Goal: Navigation & Orientation: Find specific page/section

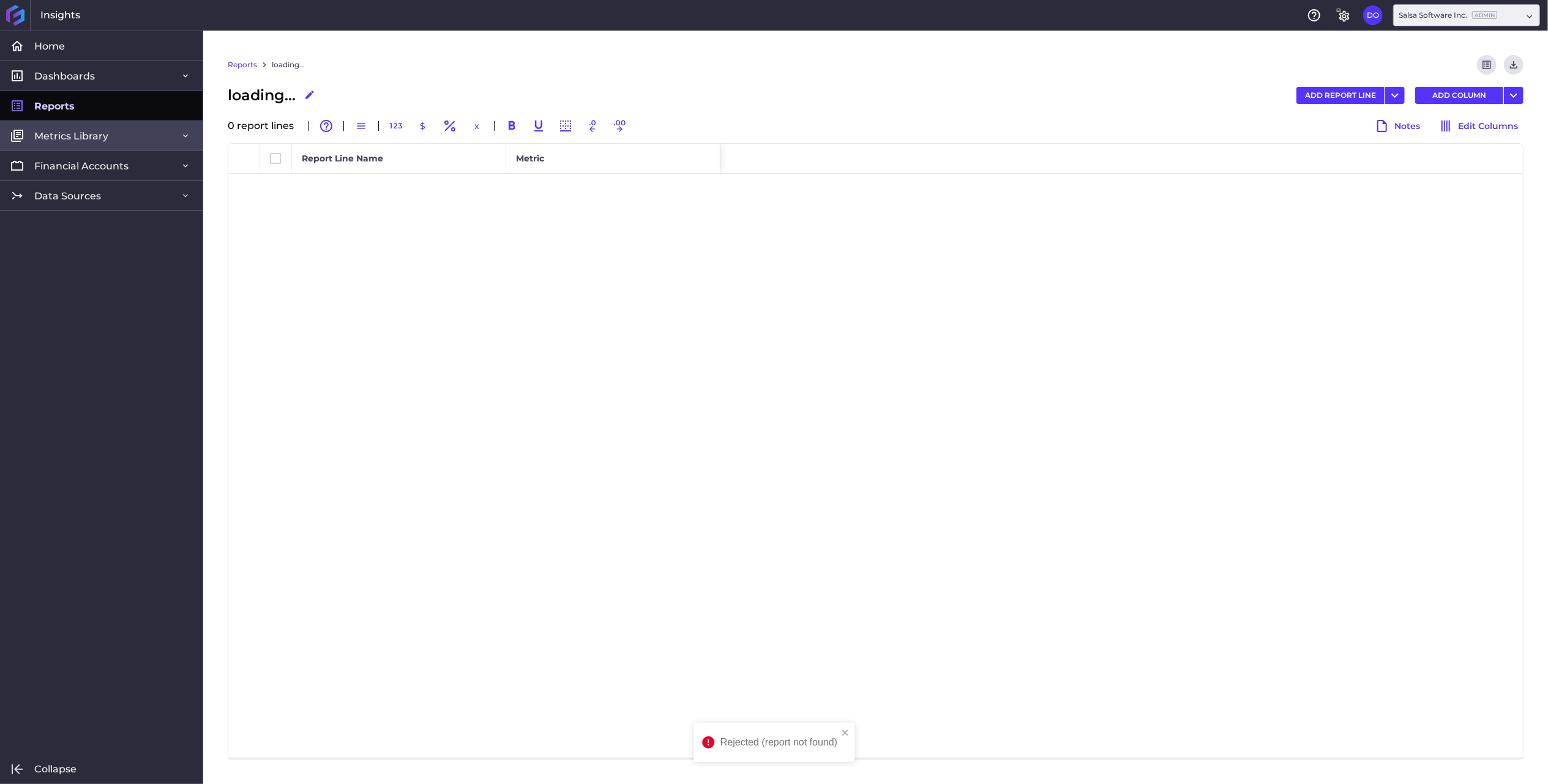
click at [68, 137] on span "Metrics Library" at bounding box center [72, 136] width 74 height 13
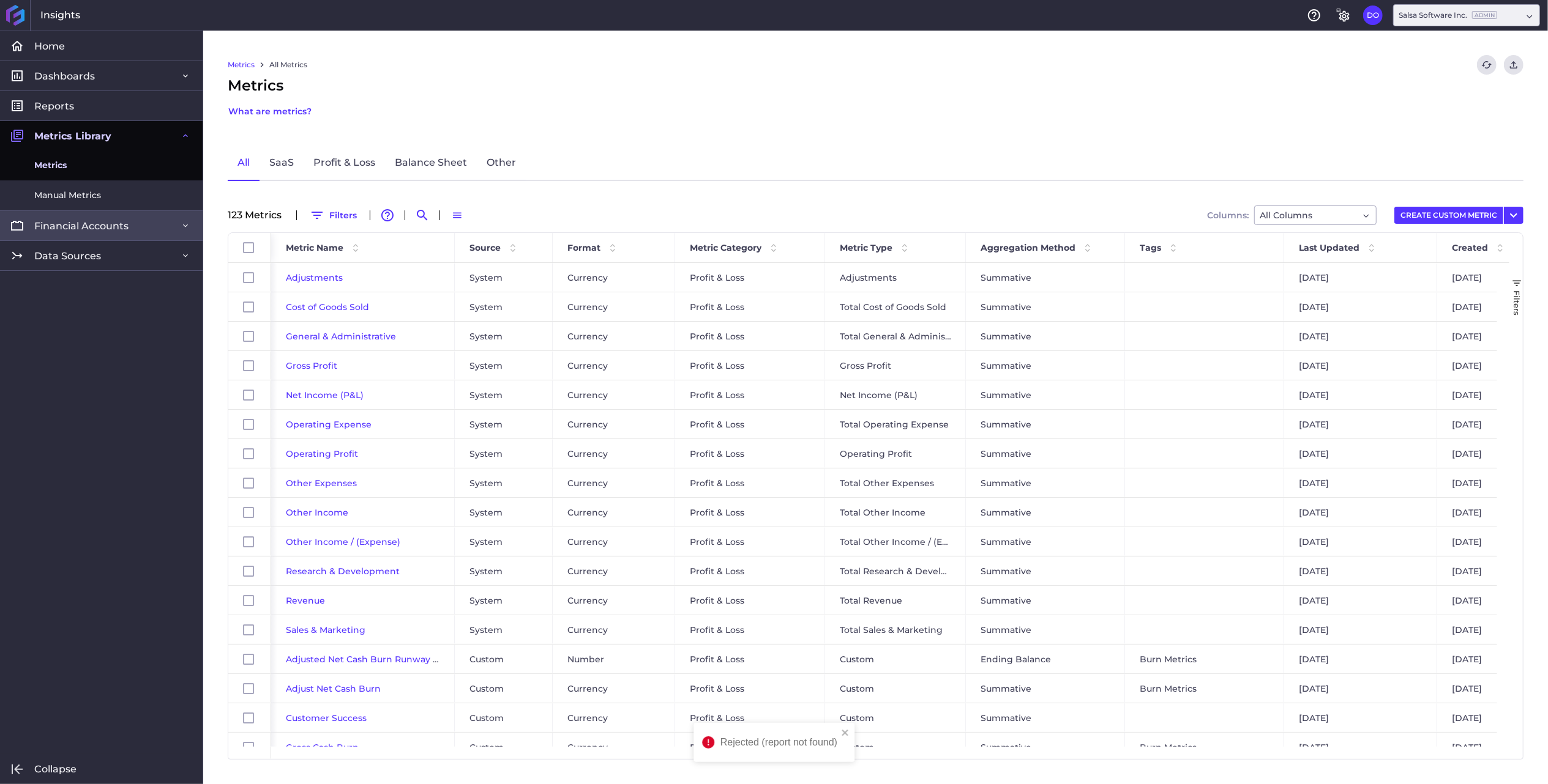
click at [75, 221] on span "Financial Accounts" at bounding box center [81, 226] width 94 height 13
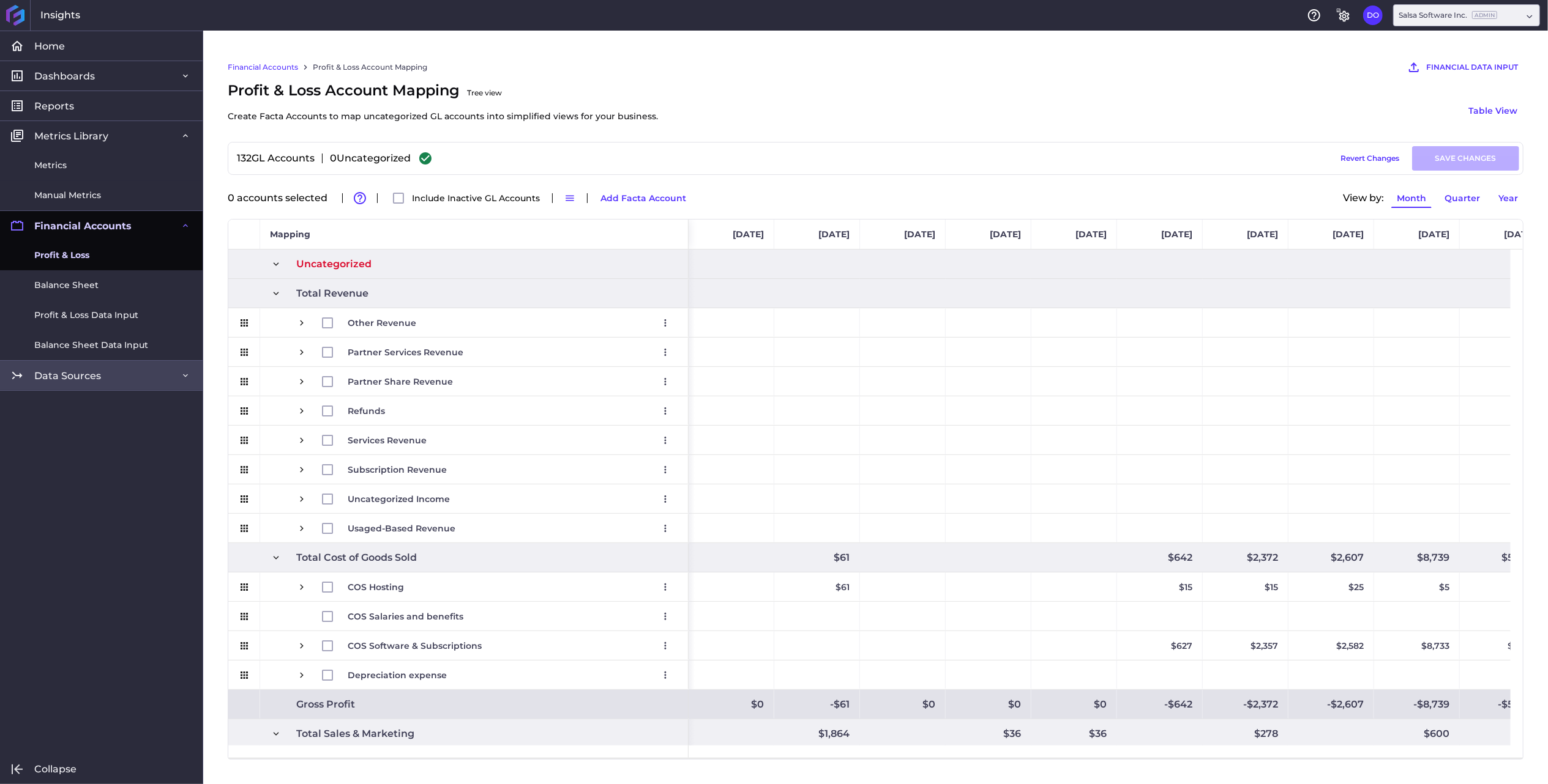
click at [79, 380] on span "Data Sources" at bounding box center [68, 376] width 67 height 13
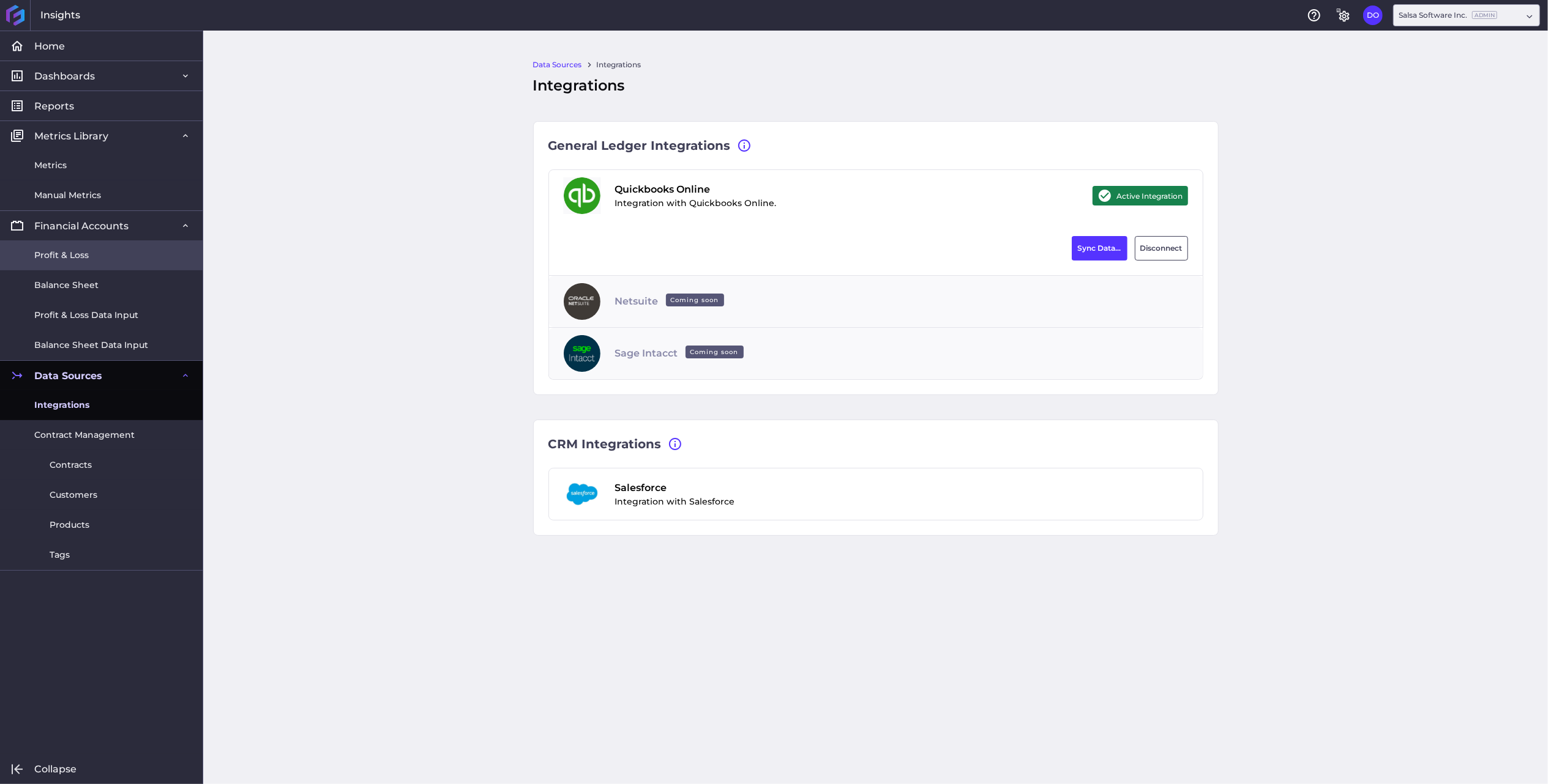
click at [30, 258] on link "Profit & Loss" at bounding box center [101, 255] width 203 height 30
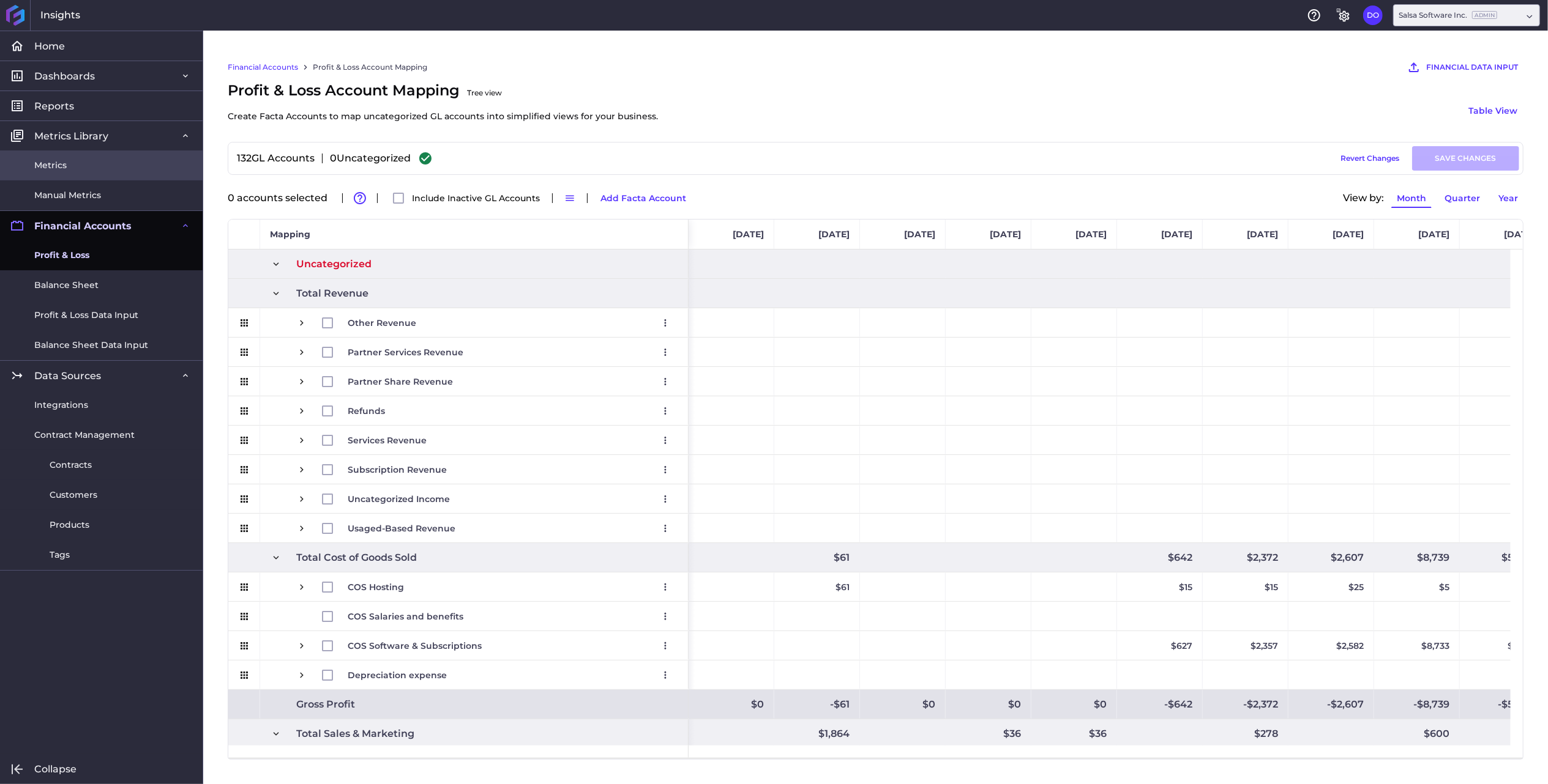
click at [67, 154] on link "Metrics" at bounding box center [101, 165] width 203 height 30
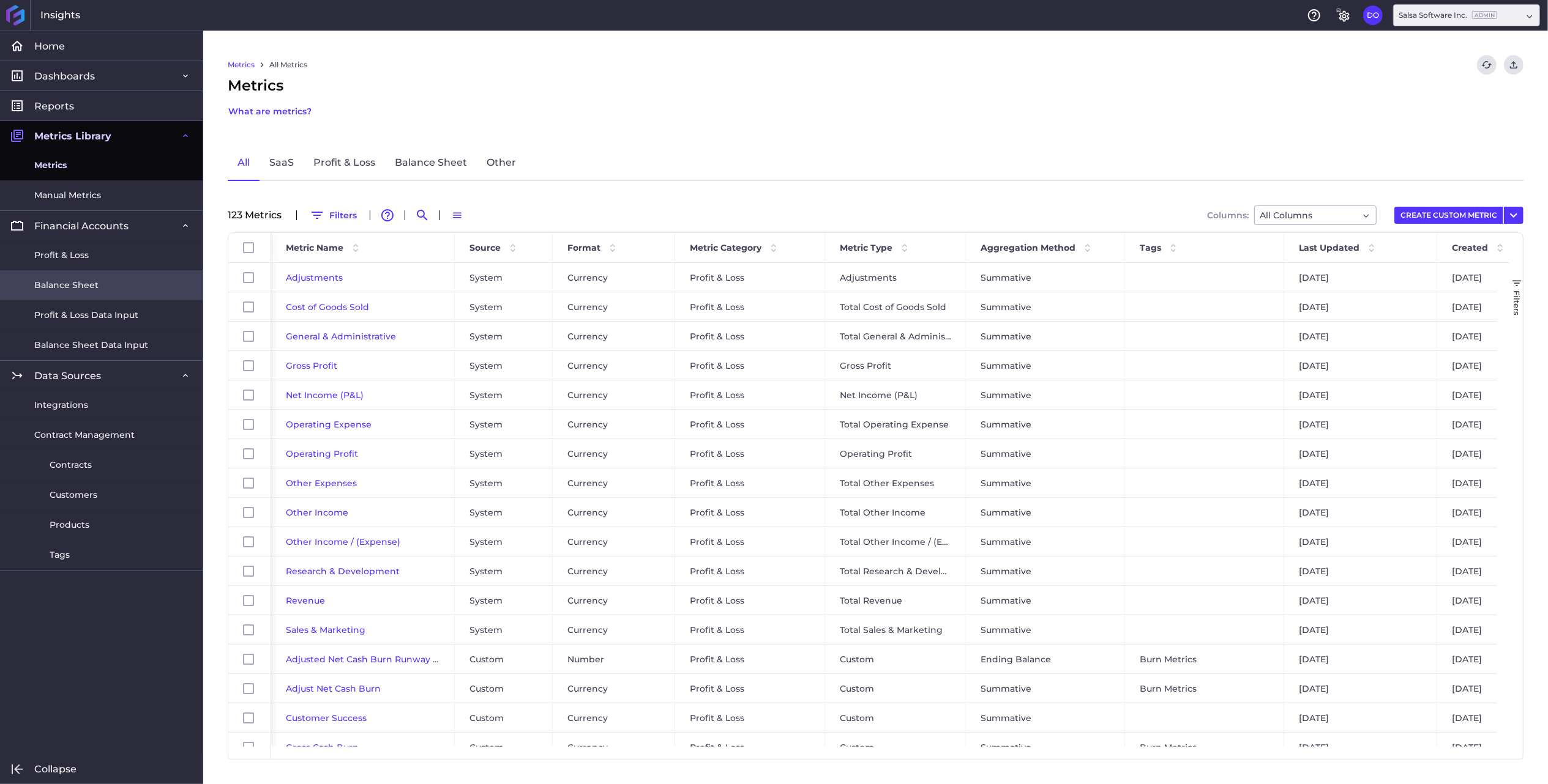
click at [74, 285] on span "Balance Sheet" at bounding box center [67, 285] width 64 height 13
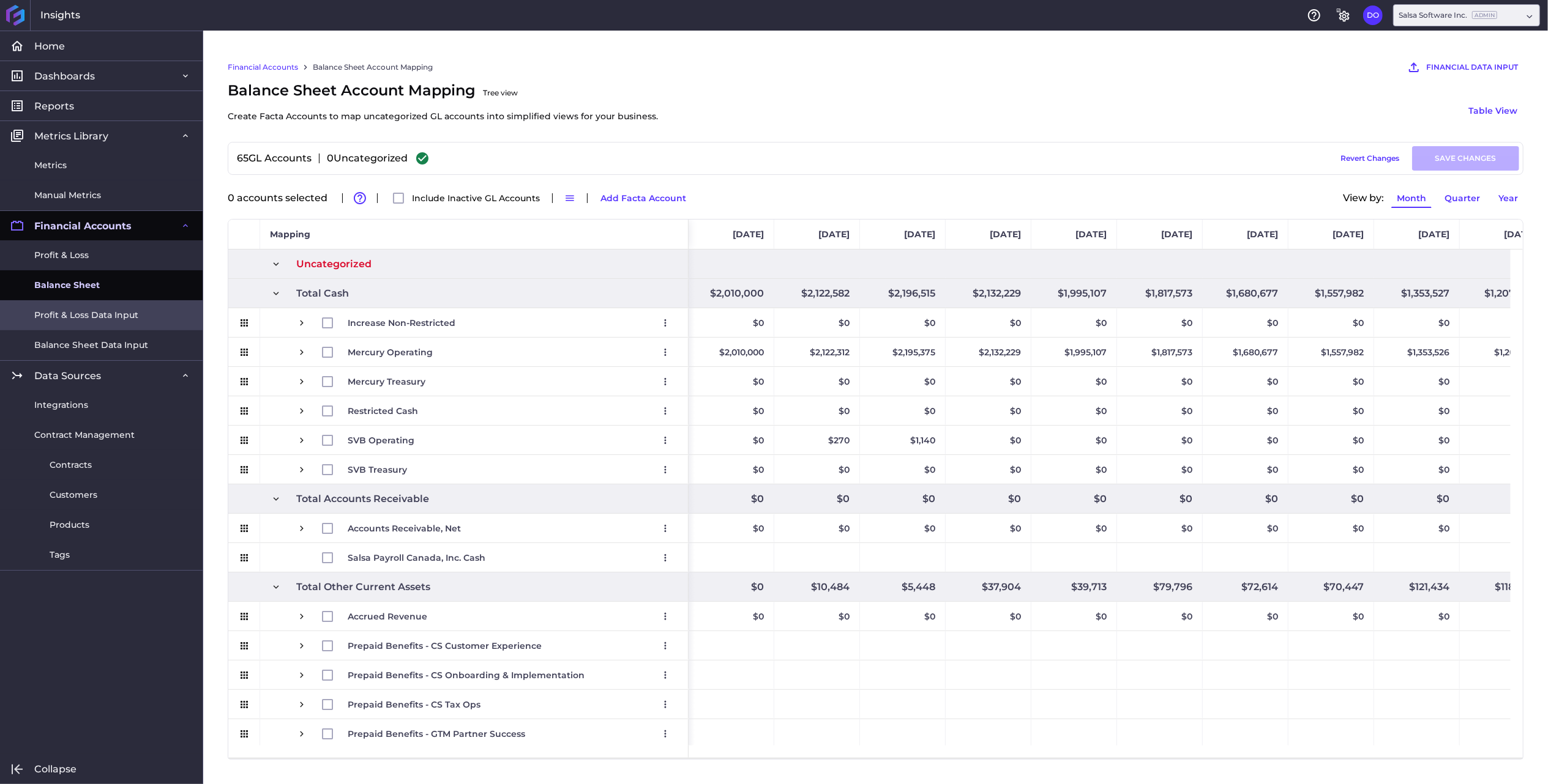
click at [75, 314] on span "Profit & Loss Data Input" at bounding box center [86, 315] width 104 height 13
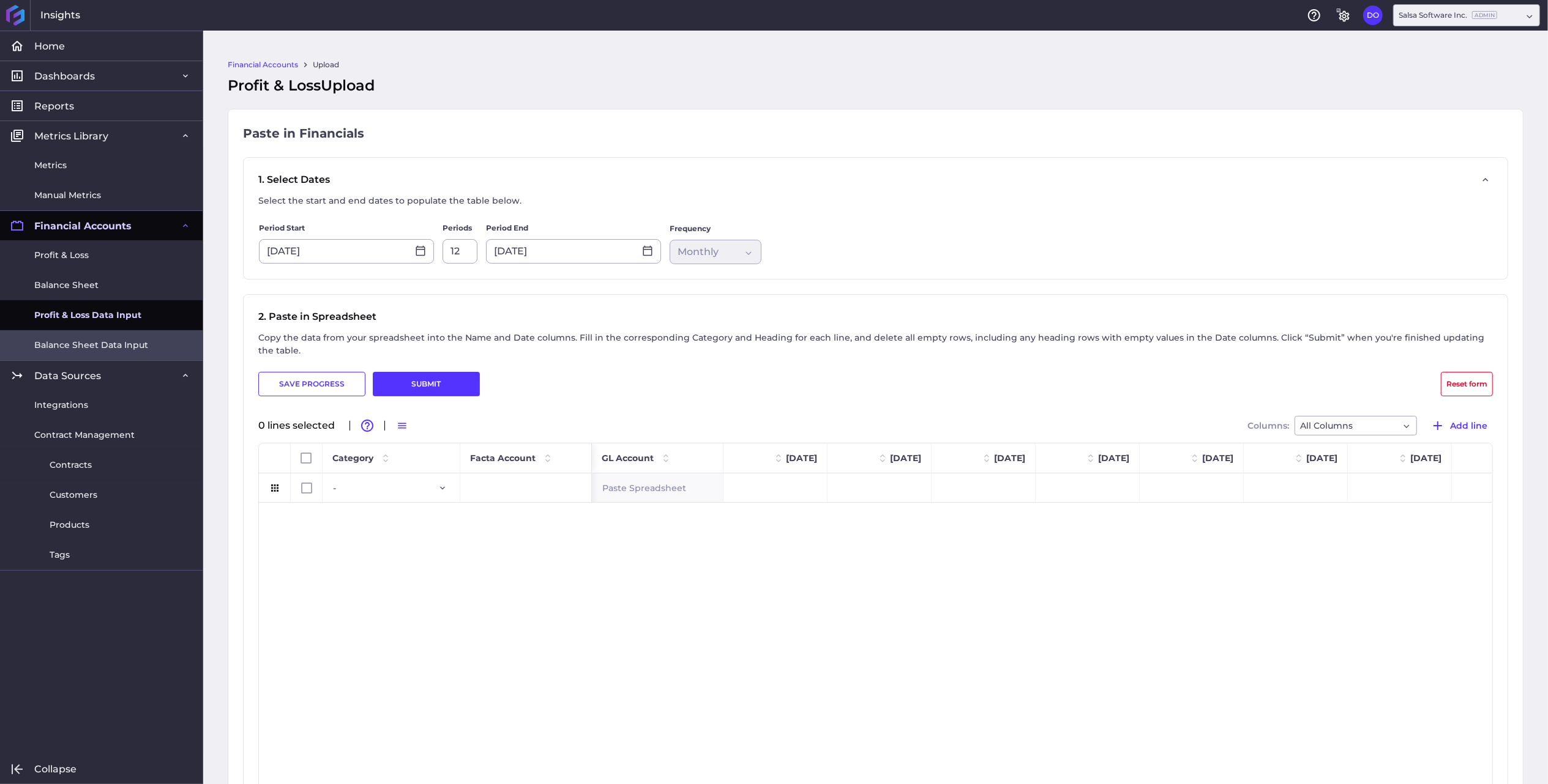
click at [66, 343] on span "Balance Sheet Data Input" at bounding box center [91, 345] width 113 height 13
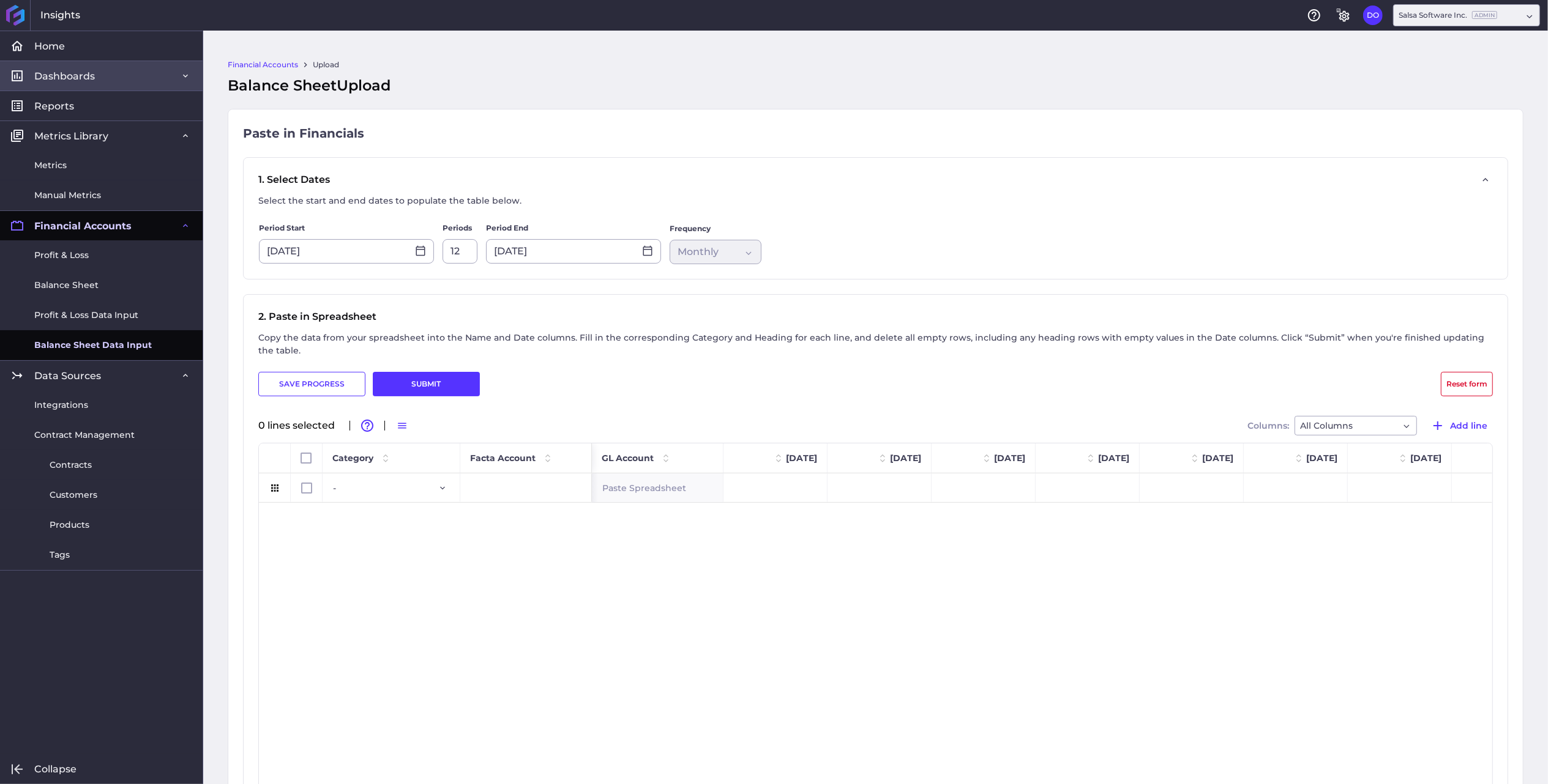
click at [58, 74] on span "Dashboards" at bounding box center [64, 76] width 60 height 13
